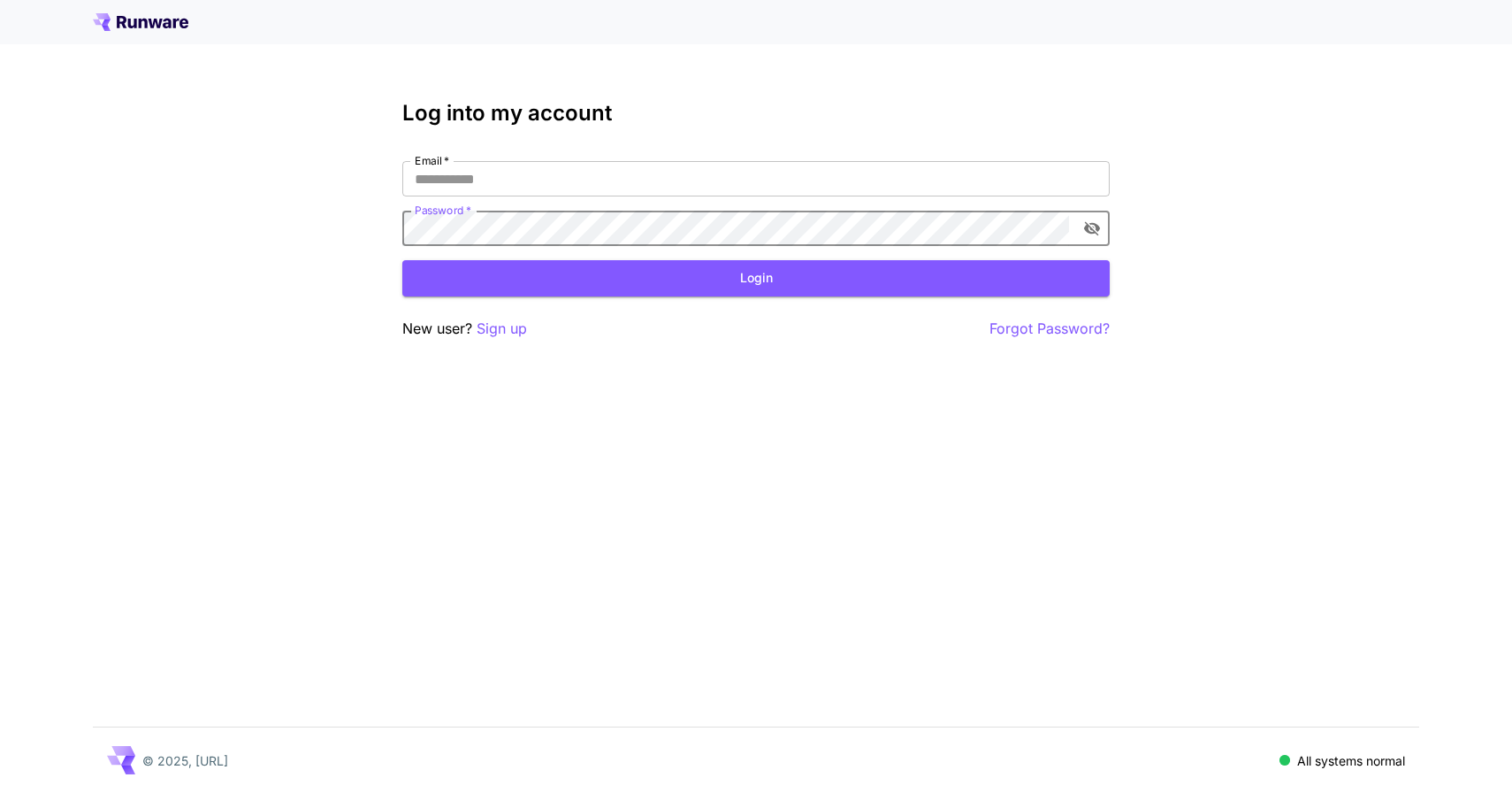
type input "**********"
click at [731, 284] on button "Login" at bounding box center [756, 278] width 707 height 36
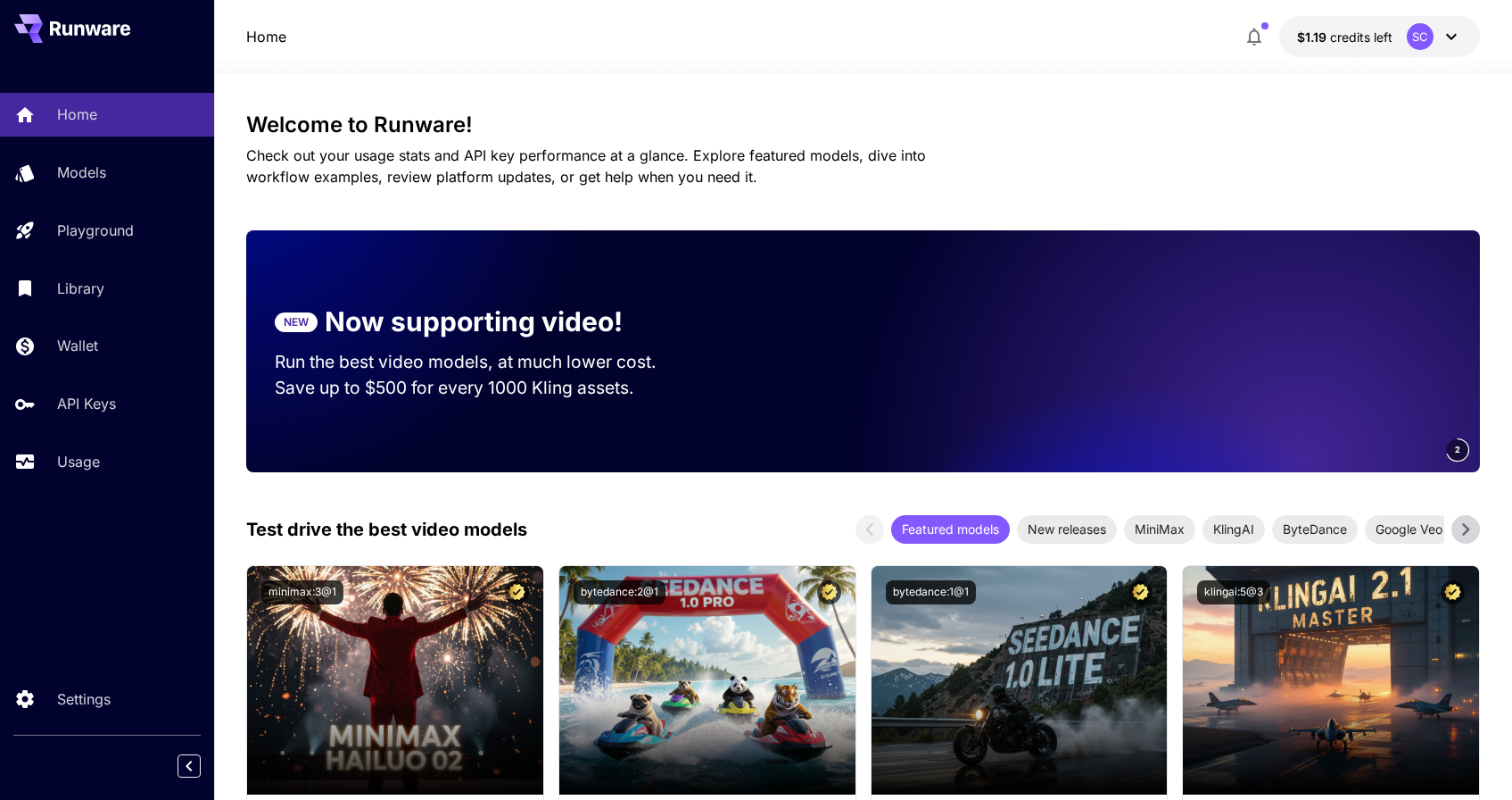
click at [1444, 30] on icon at bounding box center [1451, 36] width 22 height 22
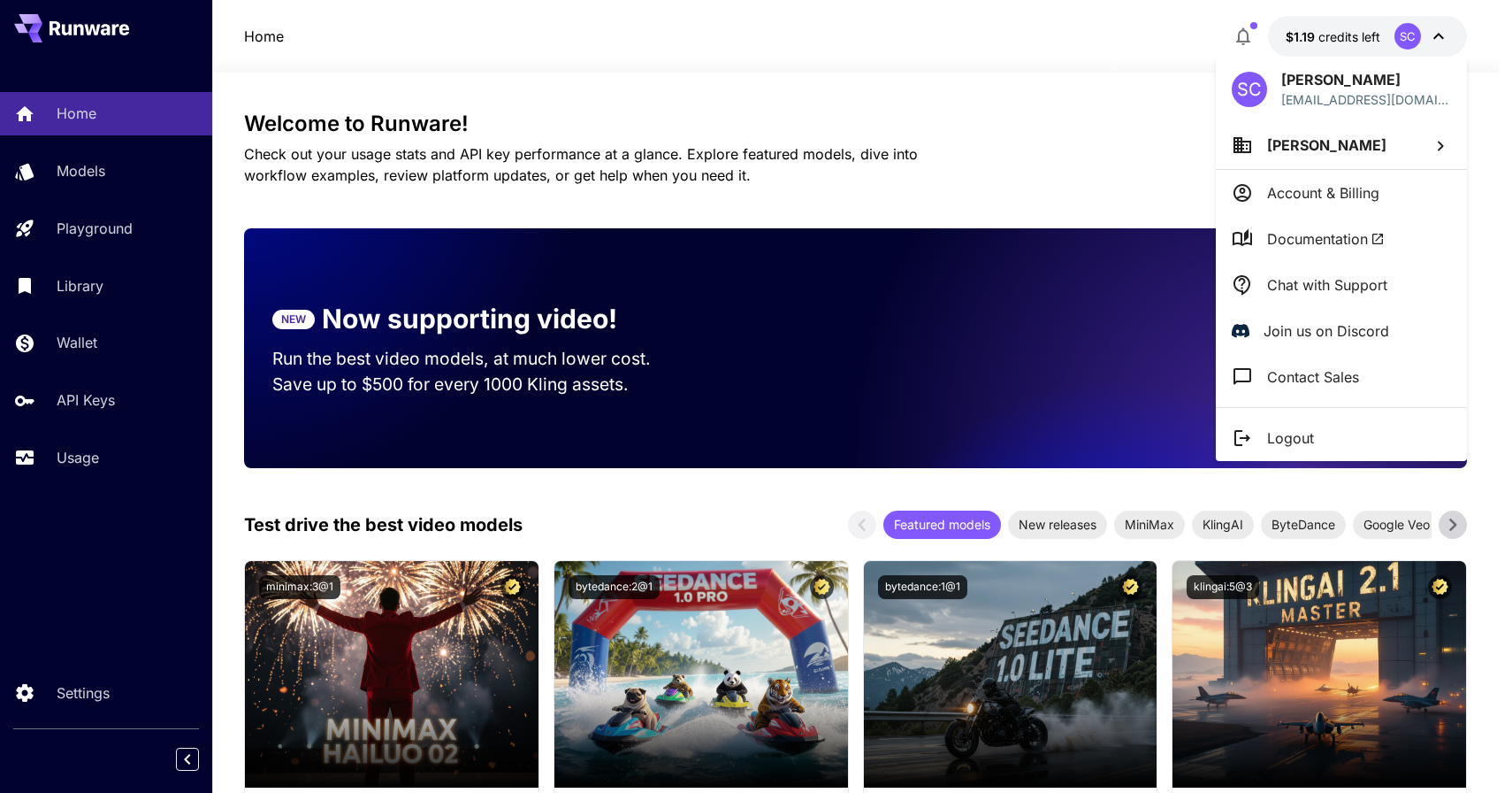
click at [1318, 182] on p "Account & Billing" at bounding box center [1322, 193] width 112 height 21
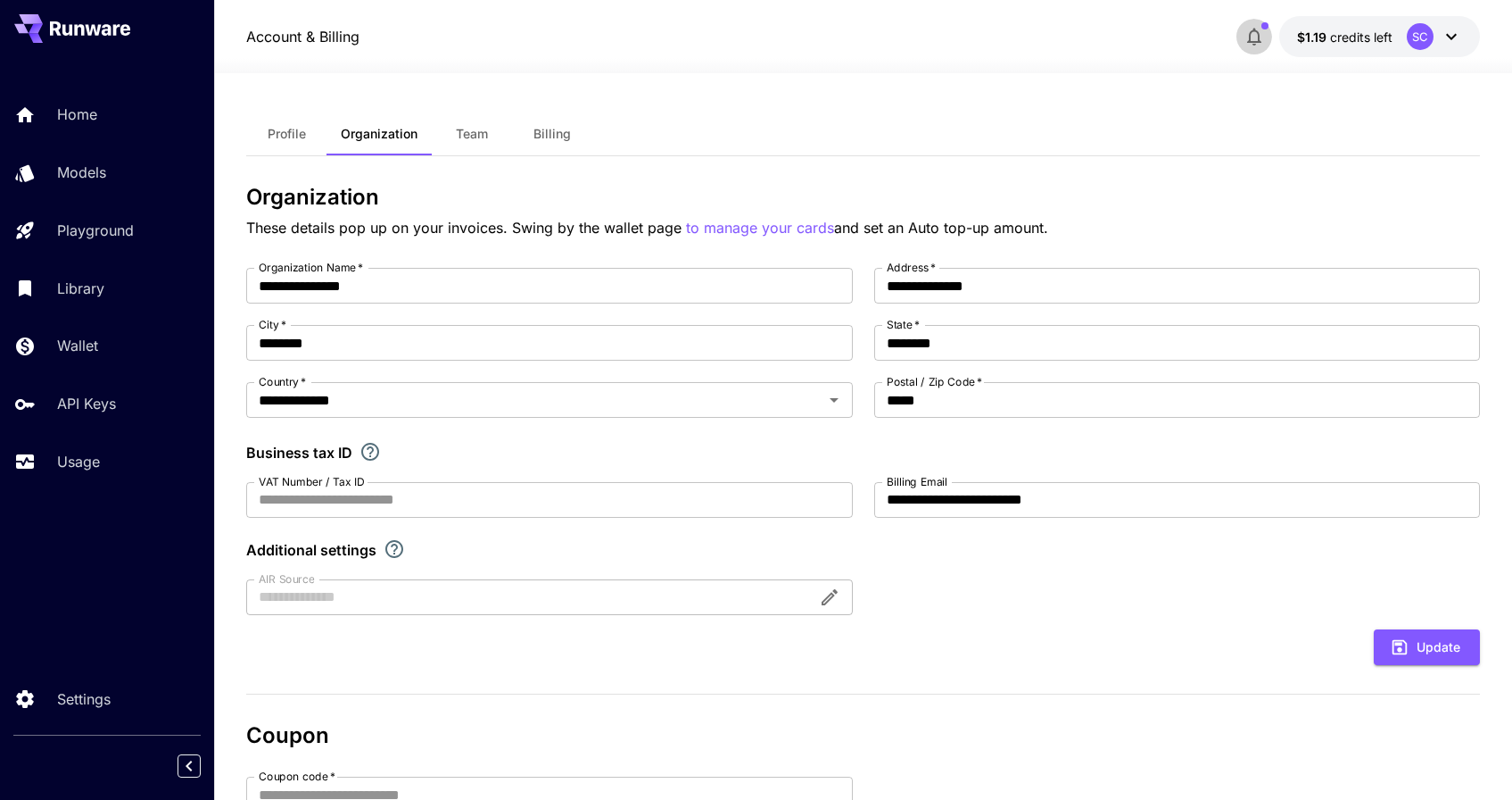
click at [1257, 35] on icon "button" at bounding box center [1255, 36] width 22 height 22
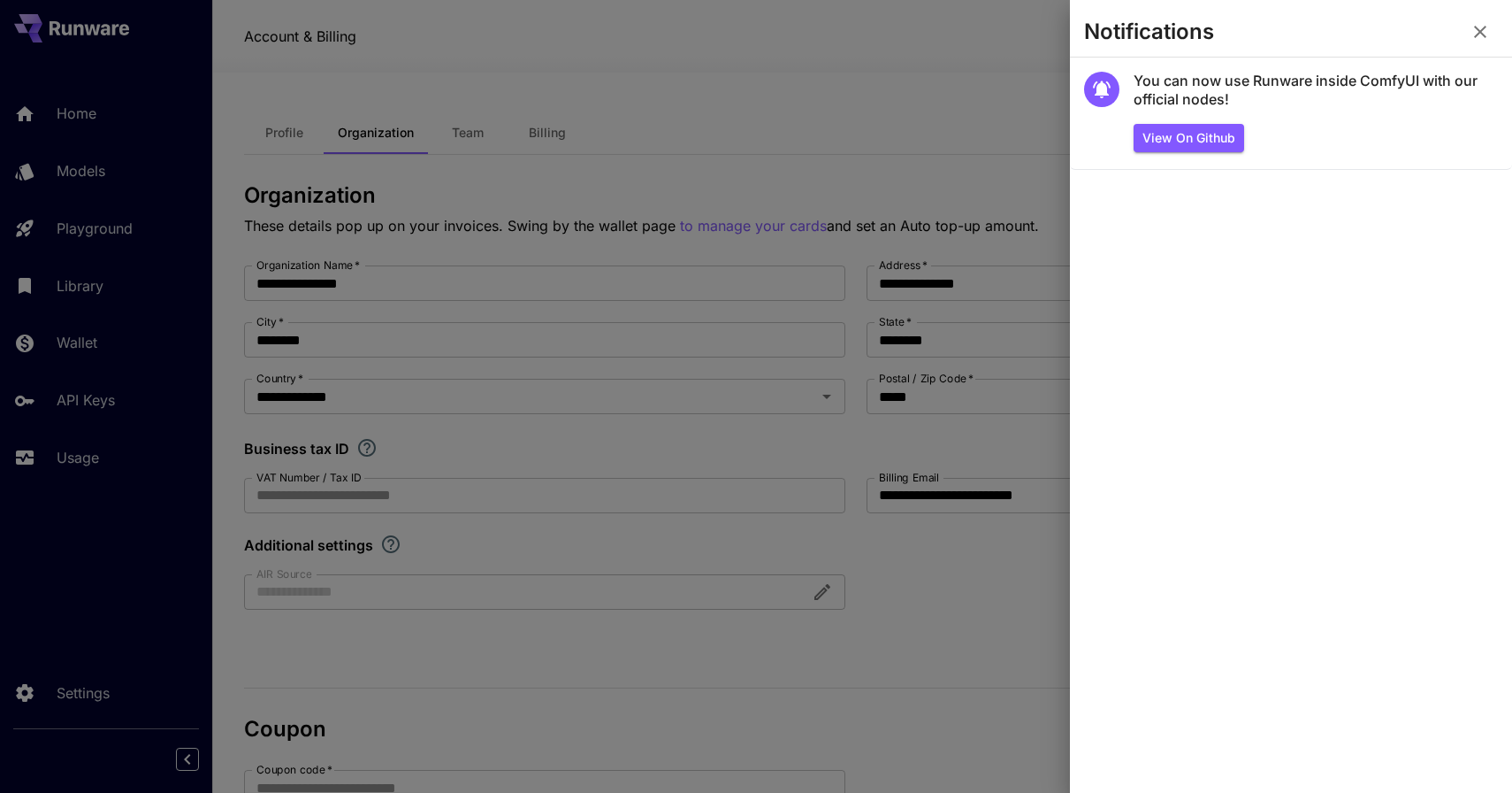
click at [996, 68] on div at bounding box center [756, 396] width 1512 height 793
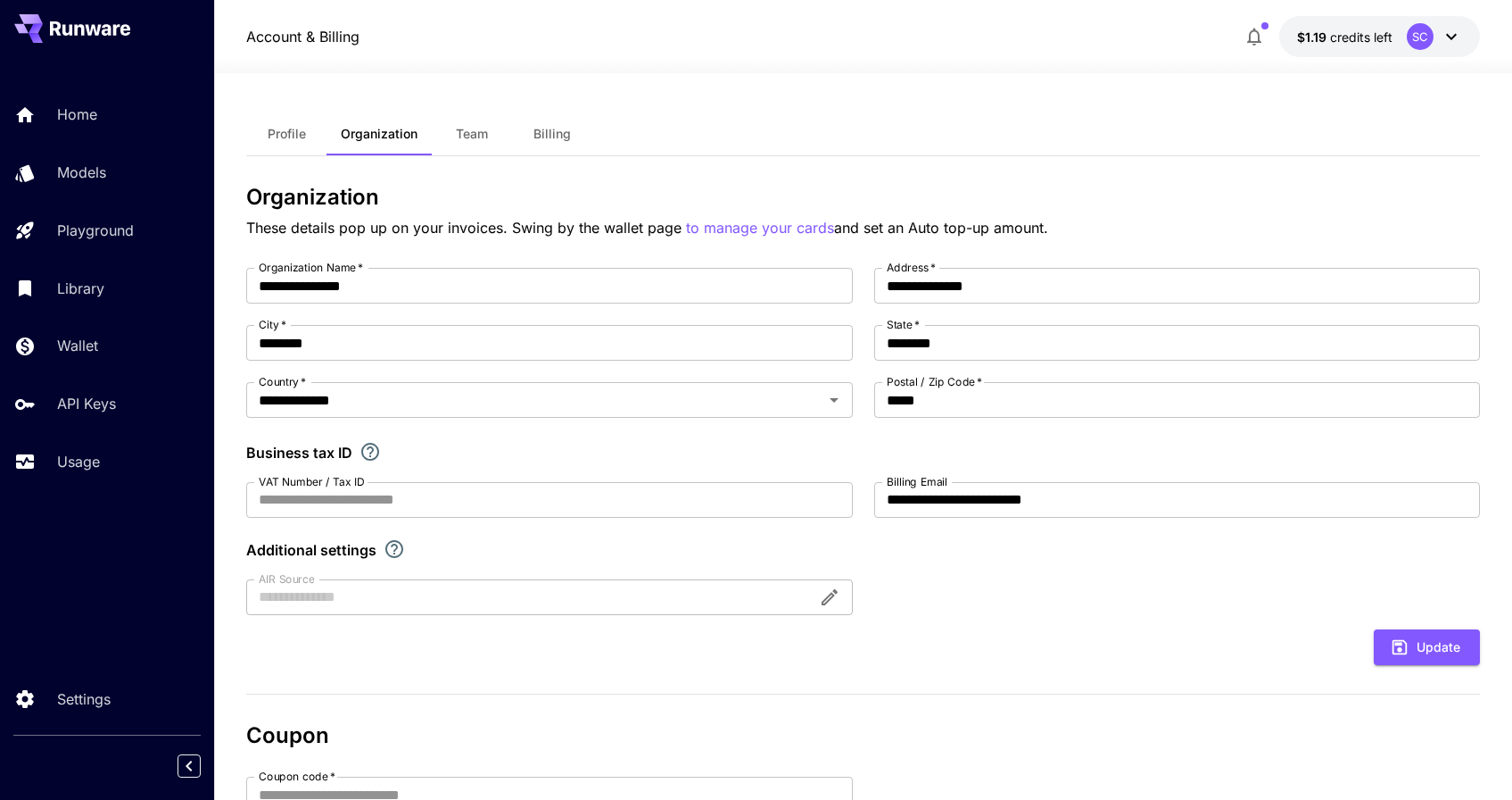
click at [561, 132] on span "Billing" at bounding box center [552, 134] width 37 height 16
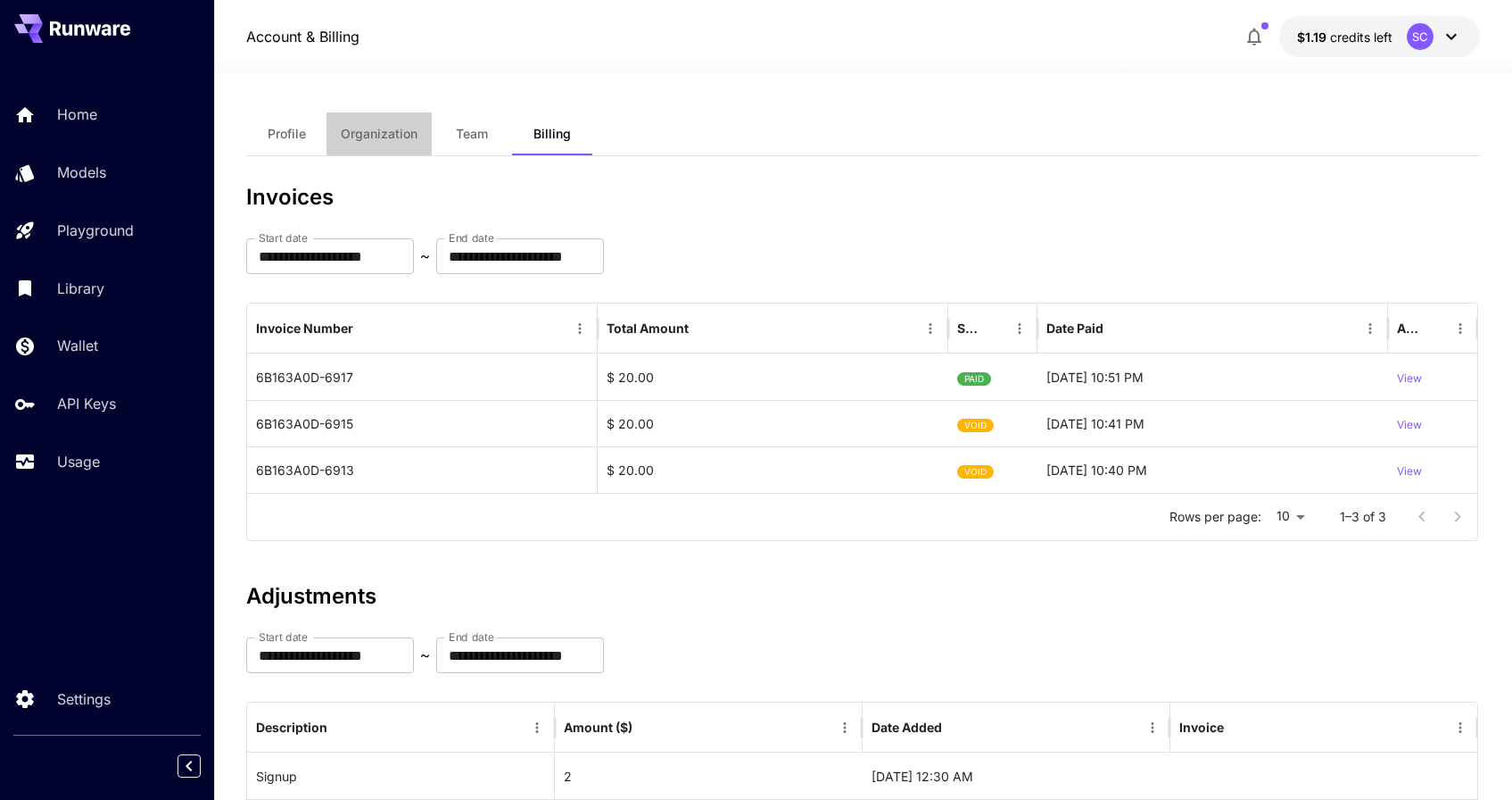
click at [396, 137] on span "Organization" at bounding box center [379, 134] width 77 height 16
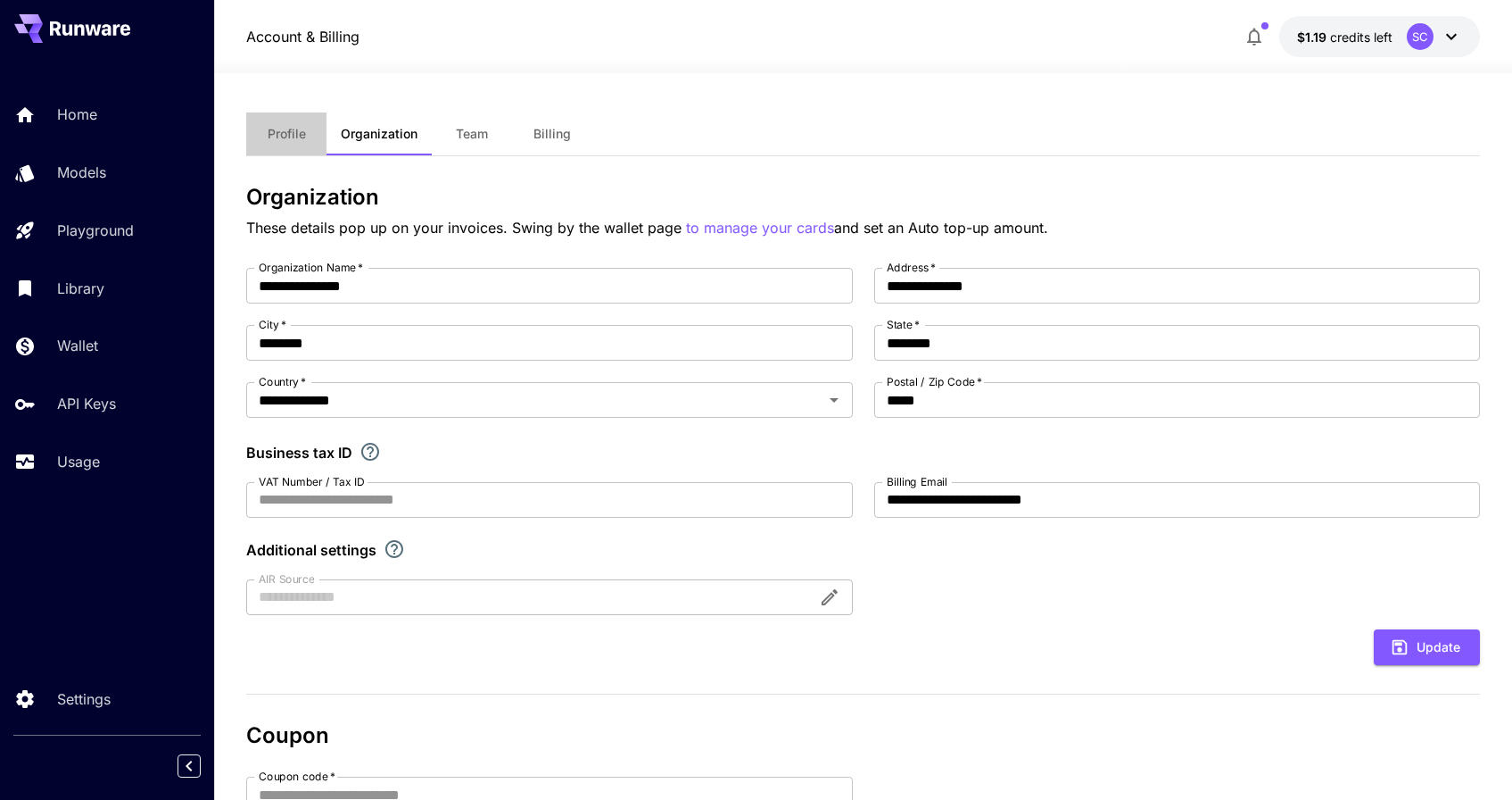
click at [296, 141] on span "Profile" at bounding box center [286, 134] width 38 height 16
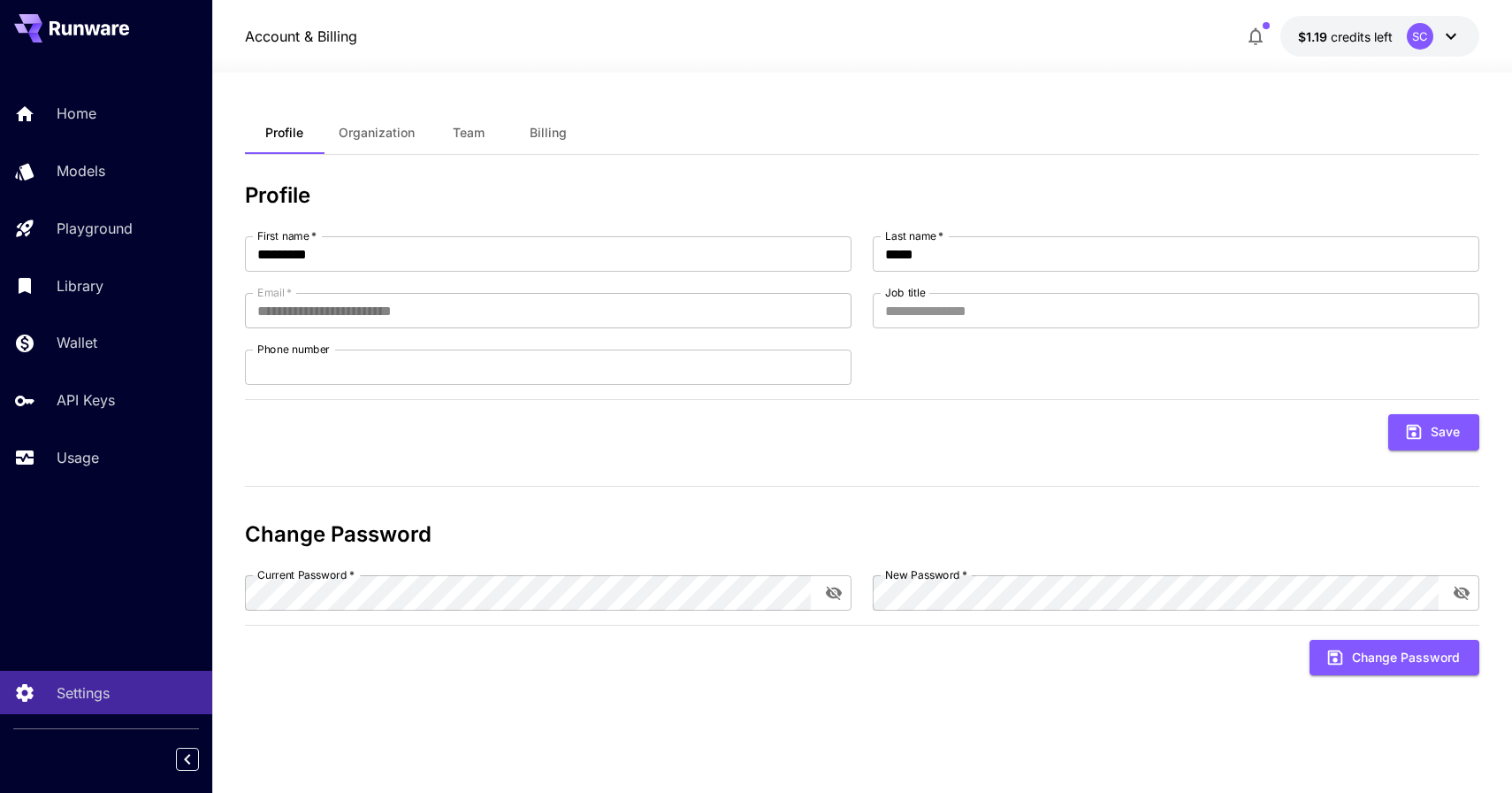
click at [1411, 48] on div "SC" at bounding box center [1434, 36] width 55 height 26
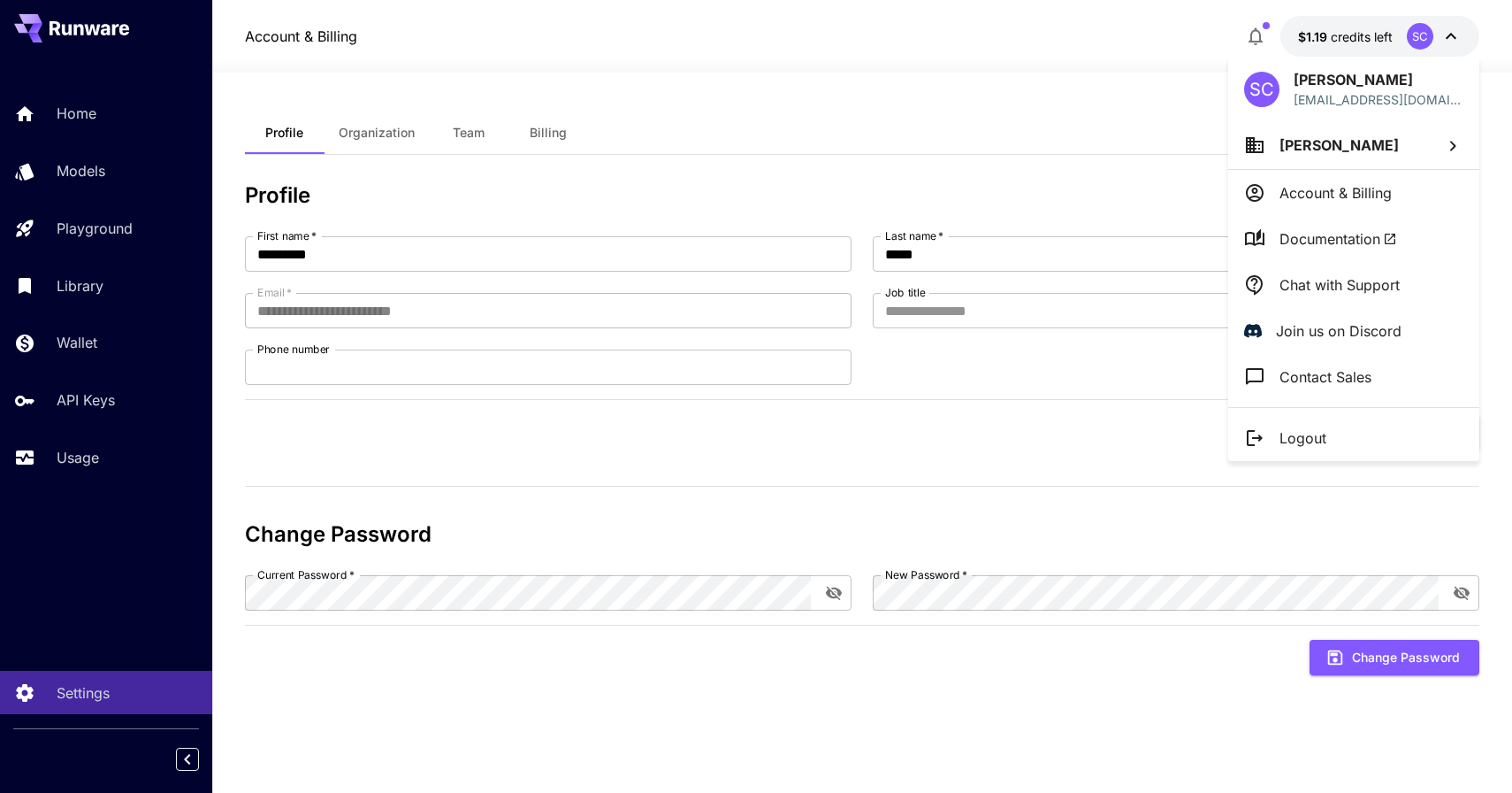
click at [1368, 40] on div at bounding box center [756, 396] width 1512 height 793
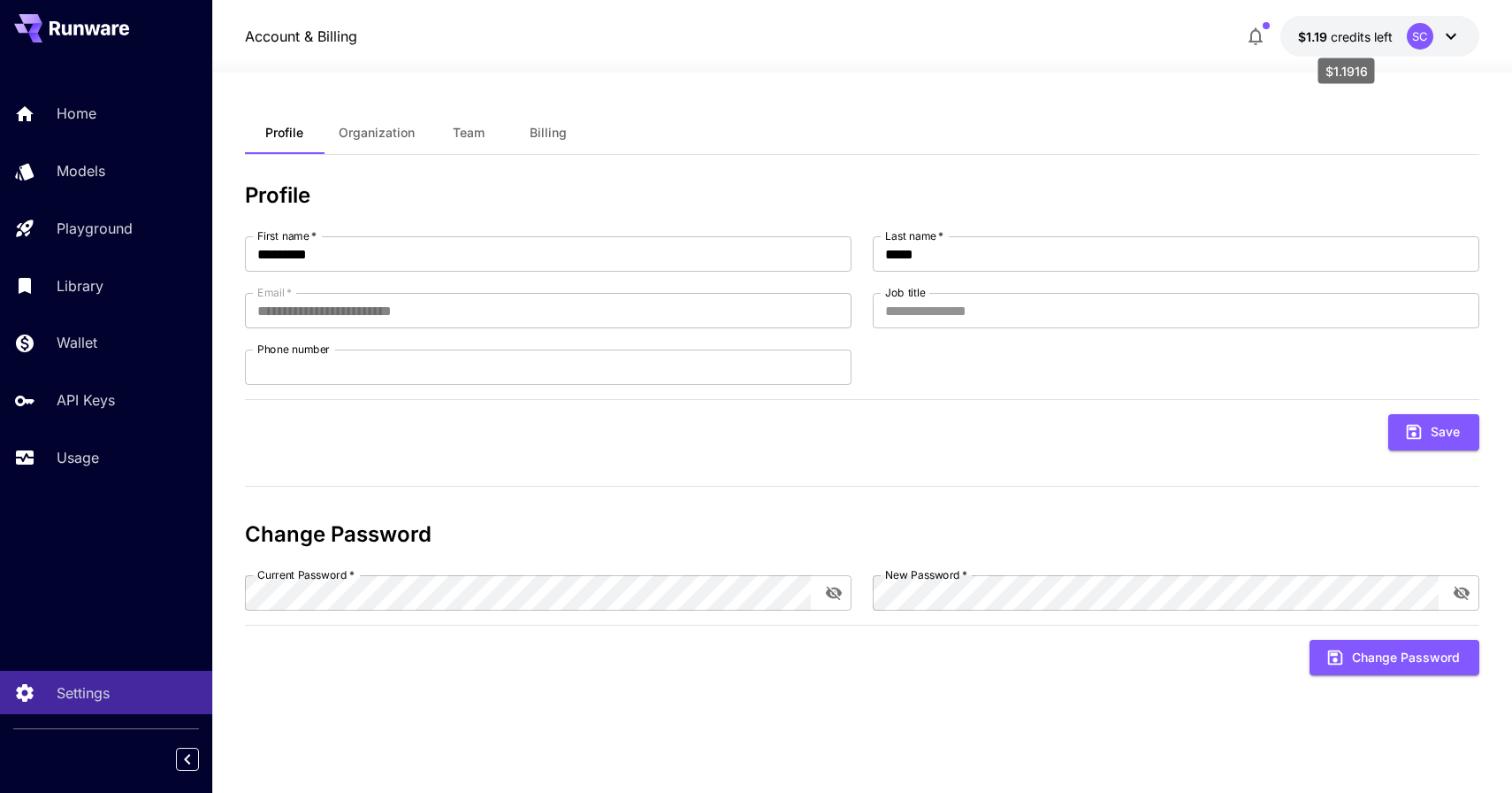
click at [1323, 42] on span "$1.19" at bounding box center [1314, 36] width 33 height 15
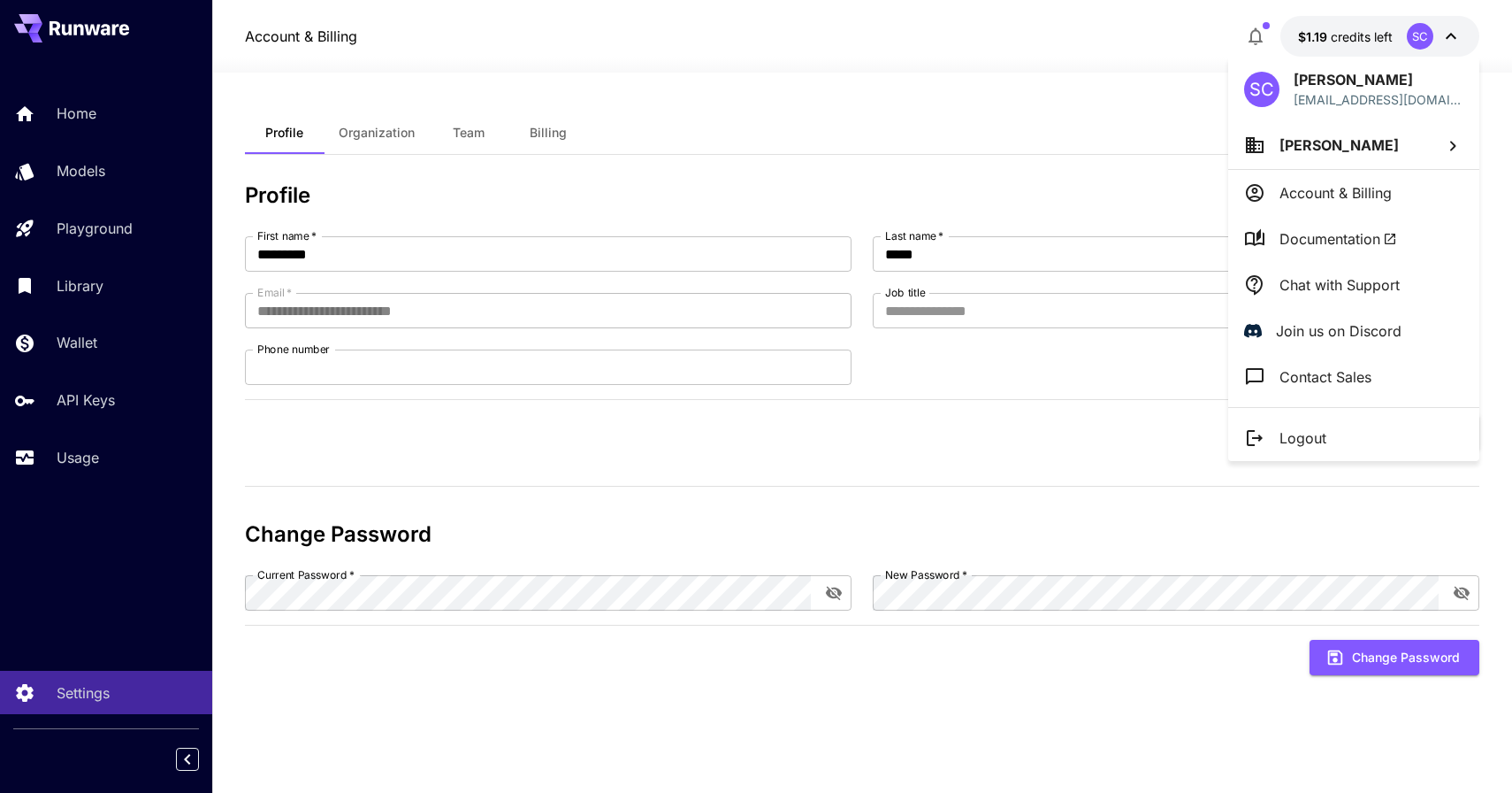
click at [1303, 135] on p "Sebastien Charm" at bounding box center [1339, 145] width 120 height 21
click at [620, 122] on div at bounding box center [756, 396] width 1512 height 793
click at [99, 351] on div at bounding box center [756, 396] width 1512 height 793
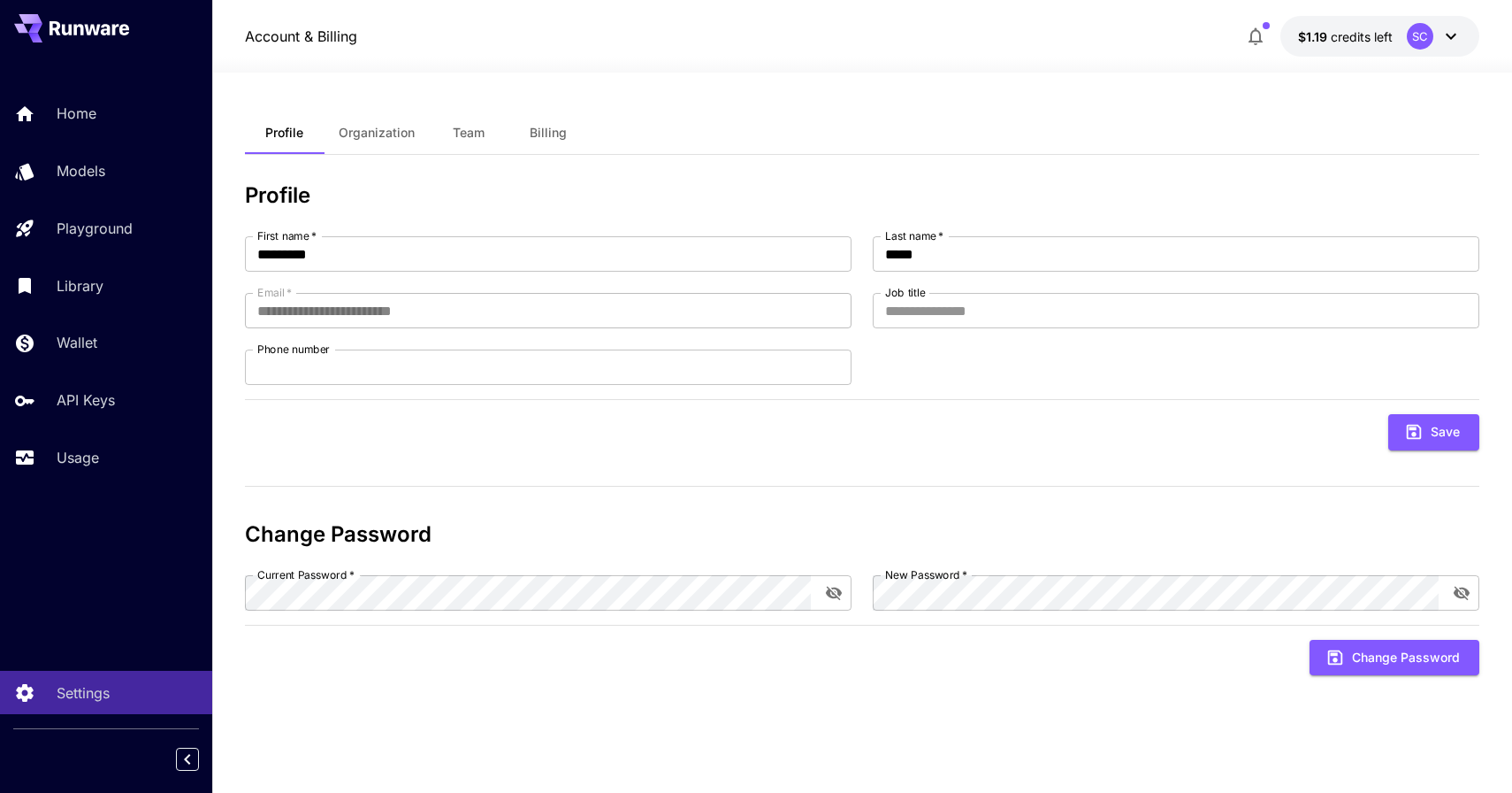
click at [95, 342] on div "SC Sebastien Charm contact@projectheight.com Sebastien Charm Account & Billing …" at bounding box center [141, 396] width 283 height 793
click at [95, 342] on p "Wallet" at bounding box center [77, 343] width 41 height 21
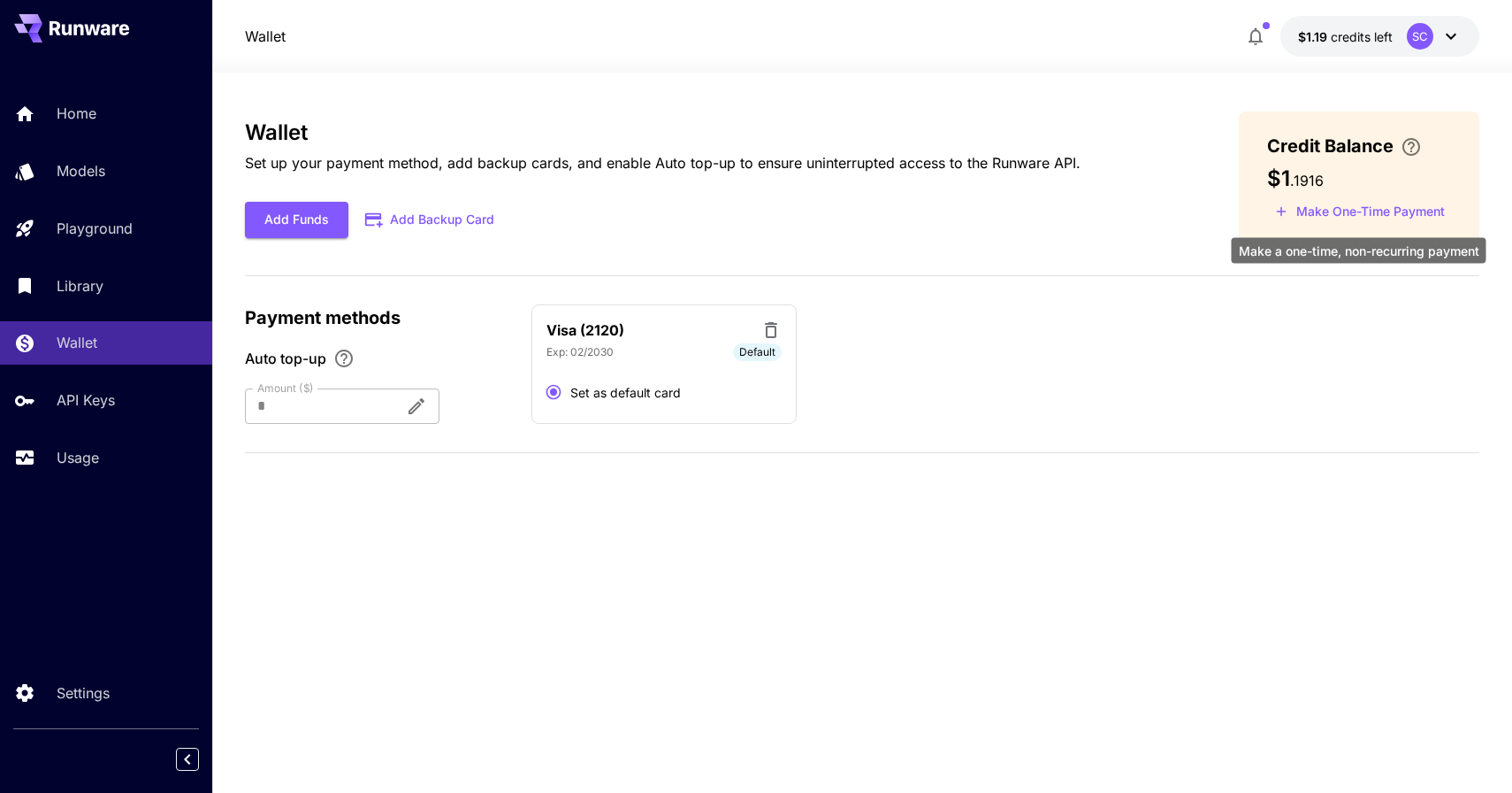
click at [1324, 210] on button "Make One-Time Payment" at bounding box center [1359, 211] width 186 height 27
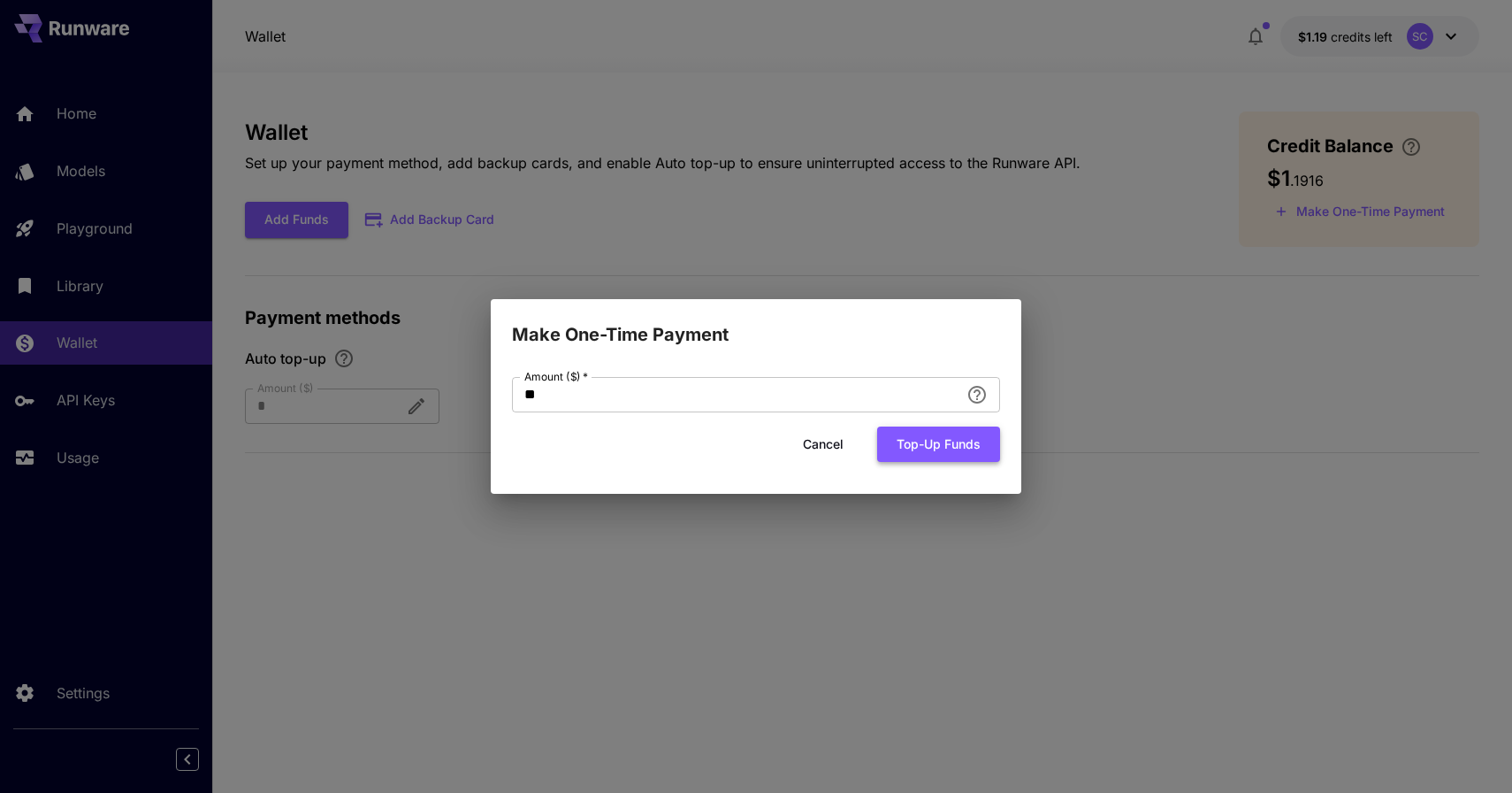
click at [940, 447] on button "Top-up funds" at bounding box center [939, 444] width 123 height 36
